Goal: Task Accomplishment & Management: Use online tool/utility

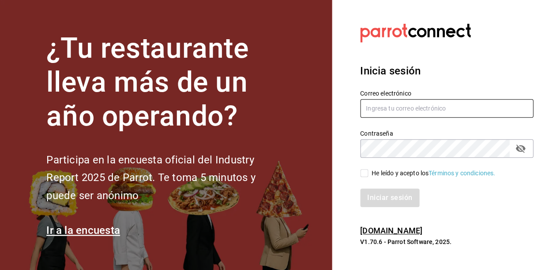
type input "gerentenucafe@debocaenboca.net"
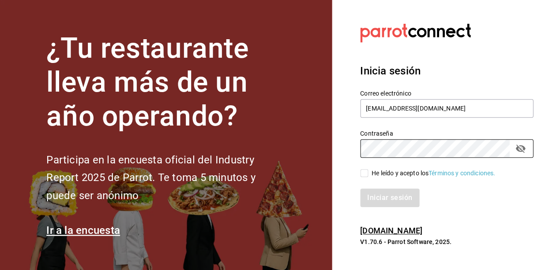
click at [364, 169] on label "He leído y acepto los Términos y condiciones." at bounding box center [427, 173] width 135 height 9
click at [364, 169] on input "He leído y acepto los Términos y condiciones." at bounding box center [364, 173] width 8 height 8
checkbox input "true"
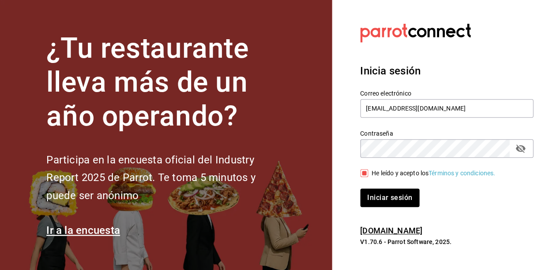
click at [379, 197] on button "Iniciar sesión" at bounding box center [389, 198] width 59 height 19
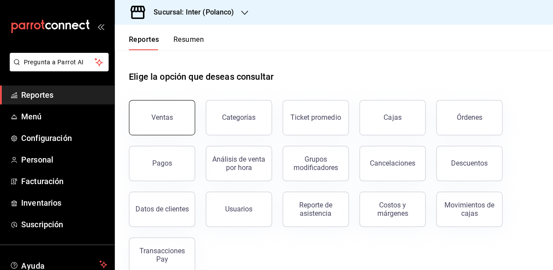
click at [174, 117] on button "Ventas" at bounding box center [162, 117] width 66 height 35
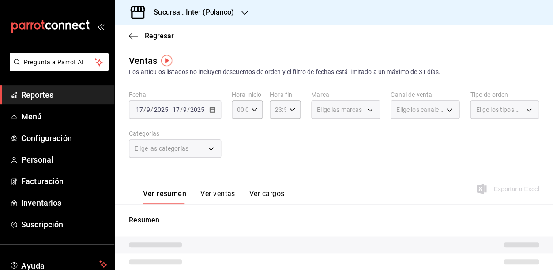
click at [210, 108] on \(Stroke\) "button" at bounding box center [212, 110] width 5 height 5
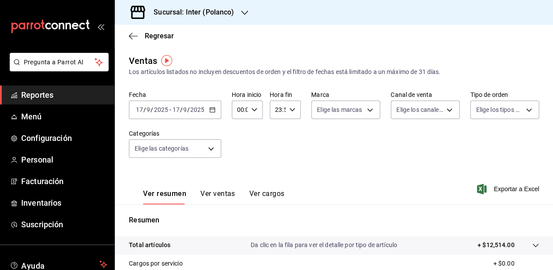
click at [210, 109] on icon "button" at bounding box center [212, 110] width 6 height 6
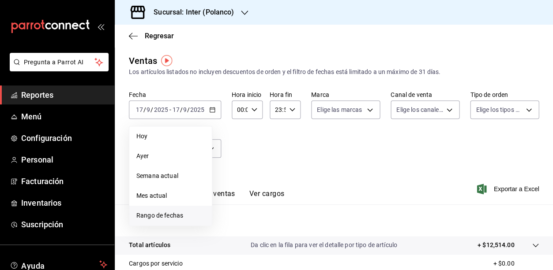
click at [180, 213] on span "Rango de fechas" at bounding box center [170, 215] width 68 height 9
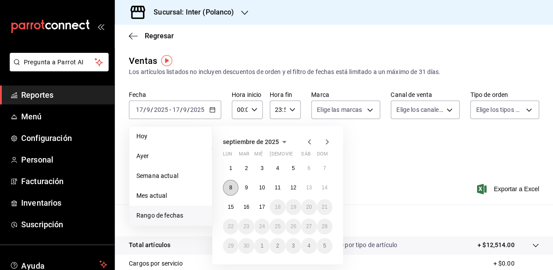
click at [232, 182] on button "8" at bounding box center [230, 188] width 15 height 16
click at [294, 188] on abbr "12" at bounding box center [293, 188] width 6 height 6
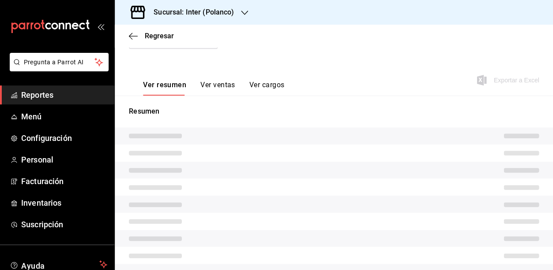
scroll to position [117, 0]
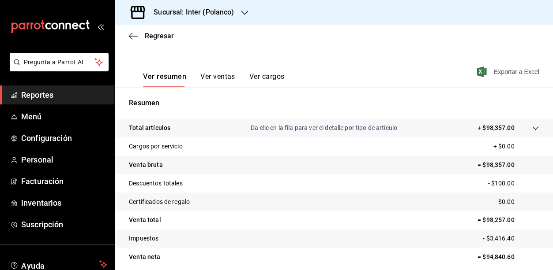
click at [491, 74] on span "Exportar a Excel" at bounding box center [508, 72] width 60 height 11
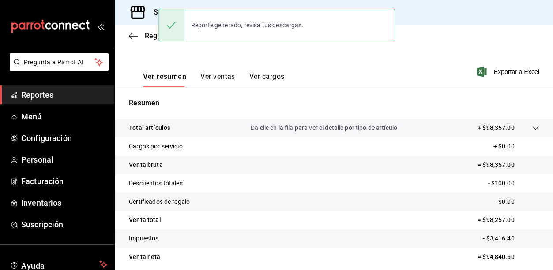
click at [397, 41] on div "Regresar" at bounding box center [334, 36] width 438 height 22
